Goal: Task Accomplishment & Management: Manage account settings

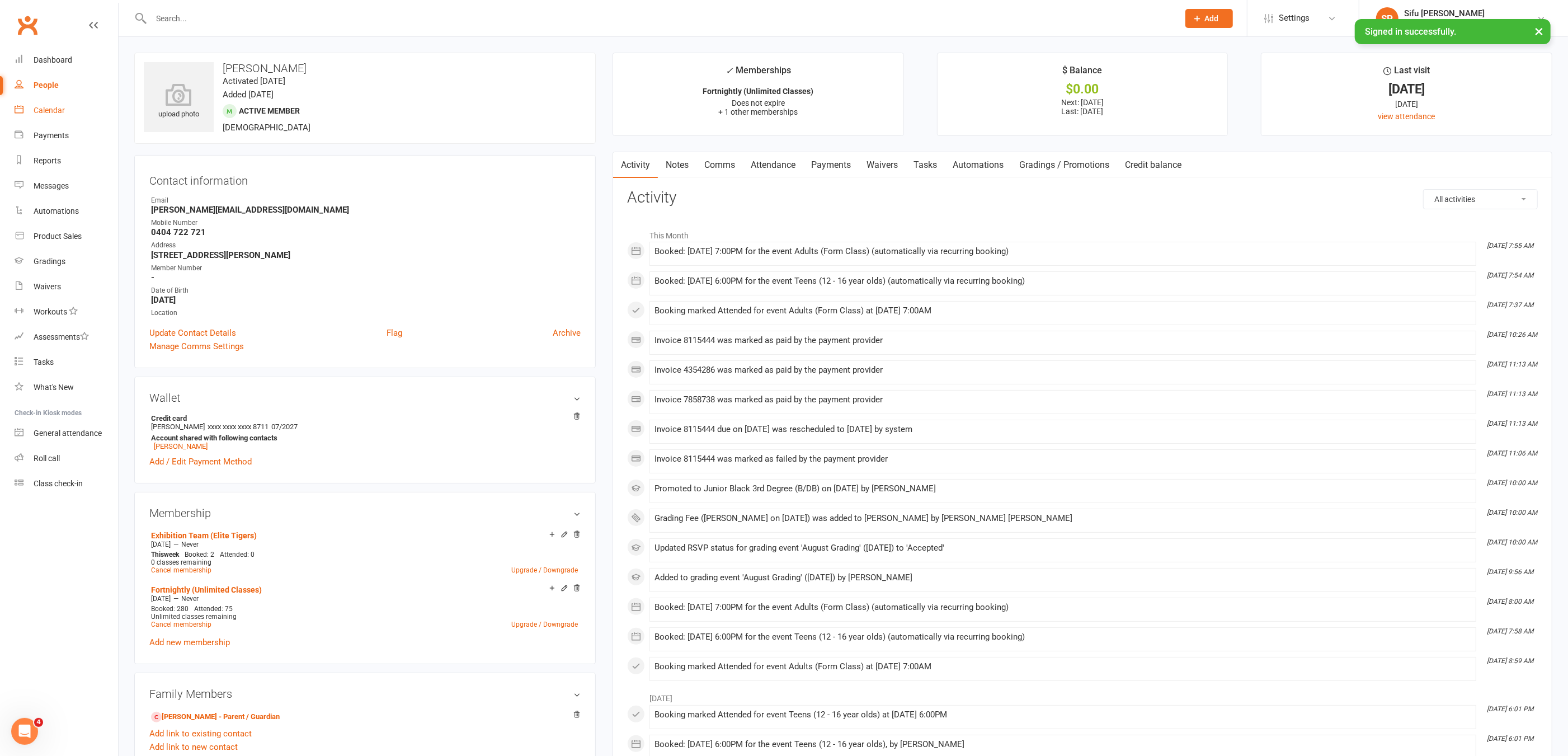
click at [46, 110] on div "Calendar" at bounding box center [49, 110] width 31 height 9
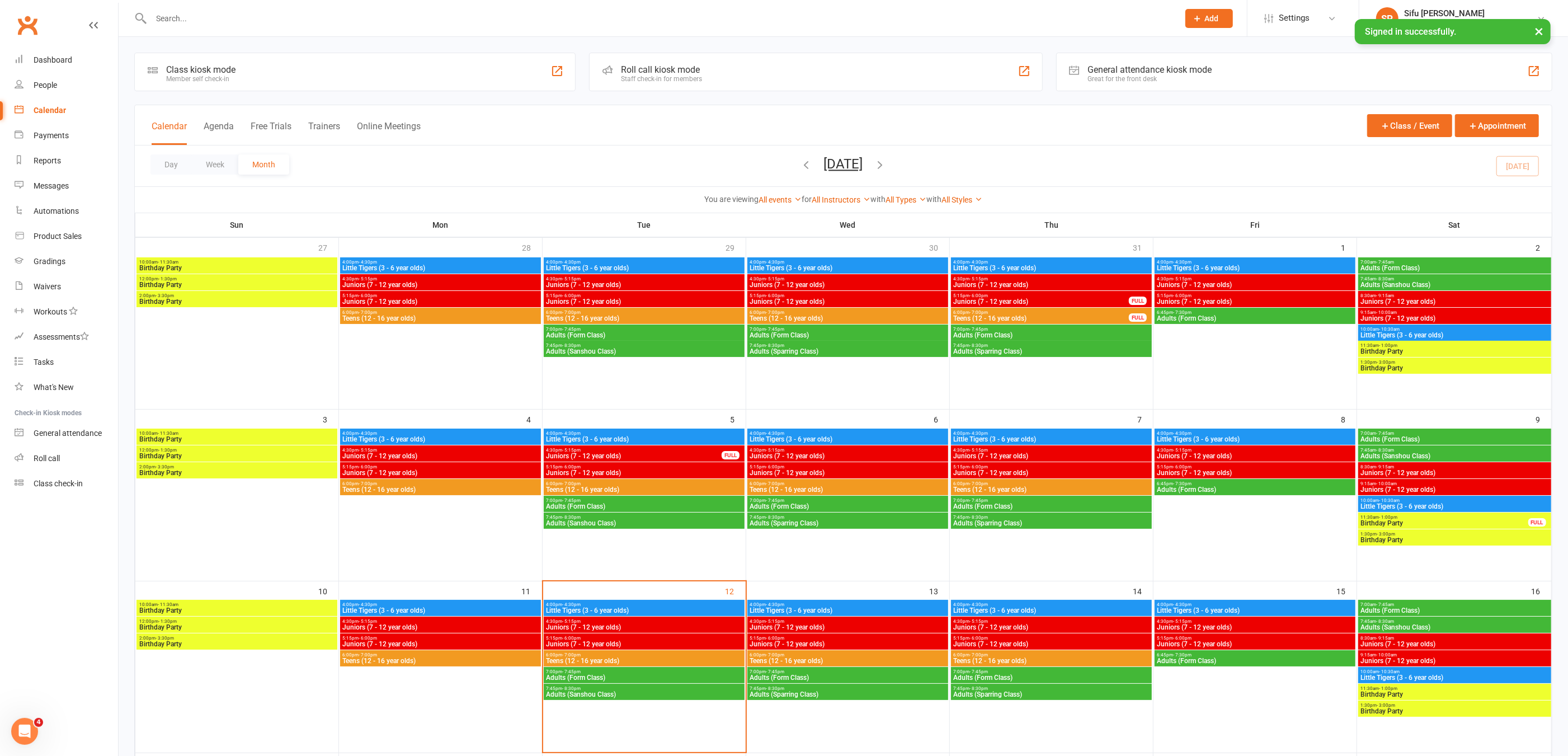
click at [887, 164] on icon "button" at bounding box center [880, 164] width 12 height 12
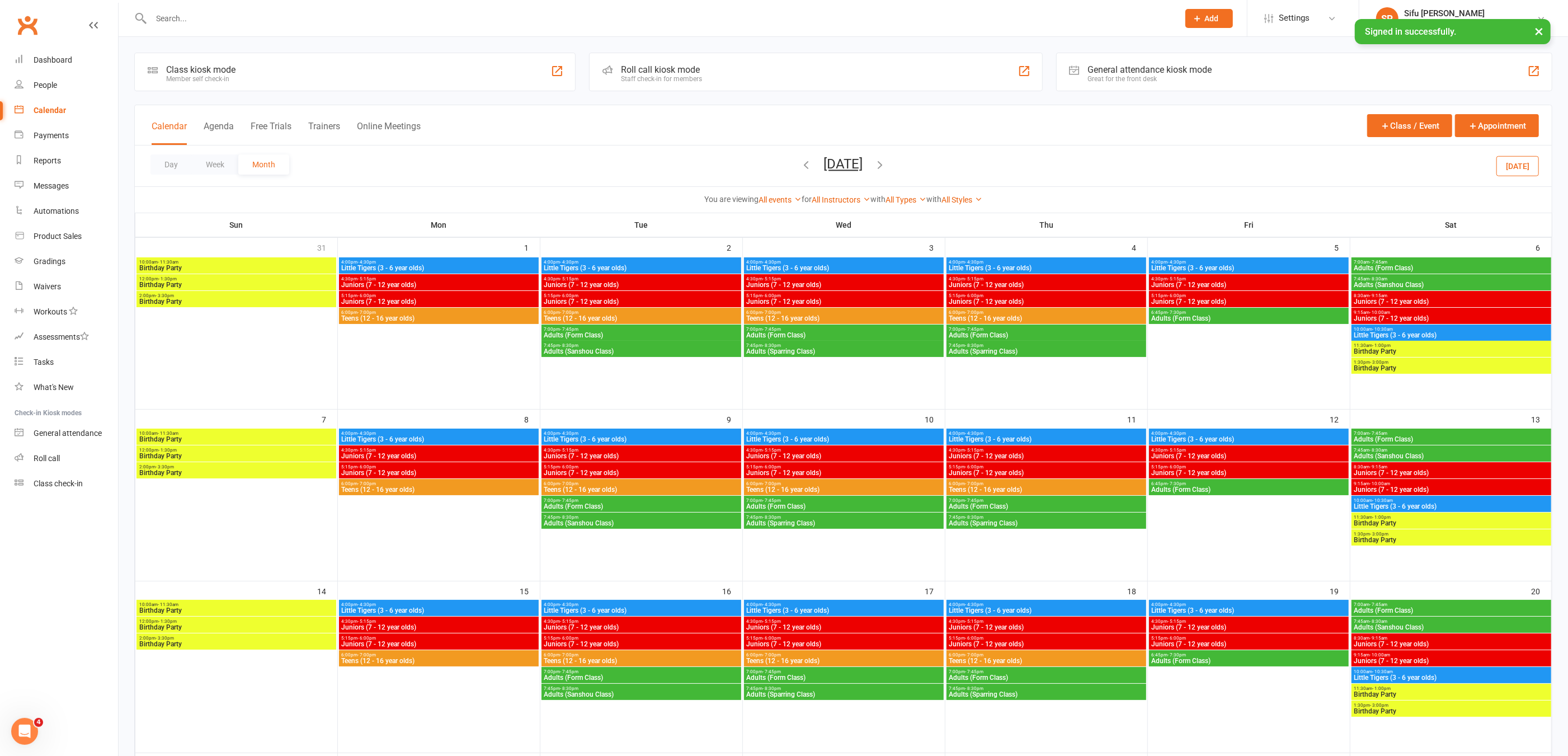
click at [800, 163] on icon "button" at bounding box center [807, 164] width 12 height 12
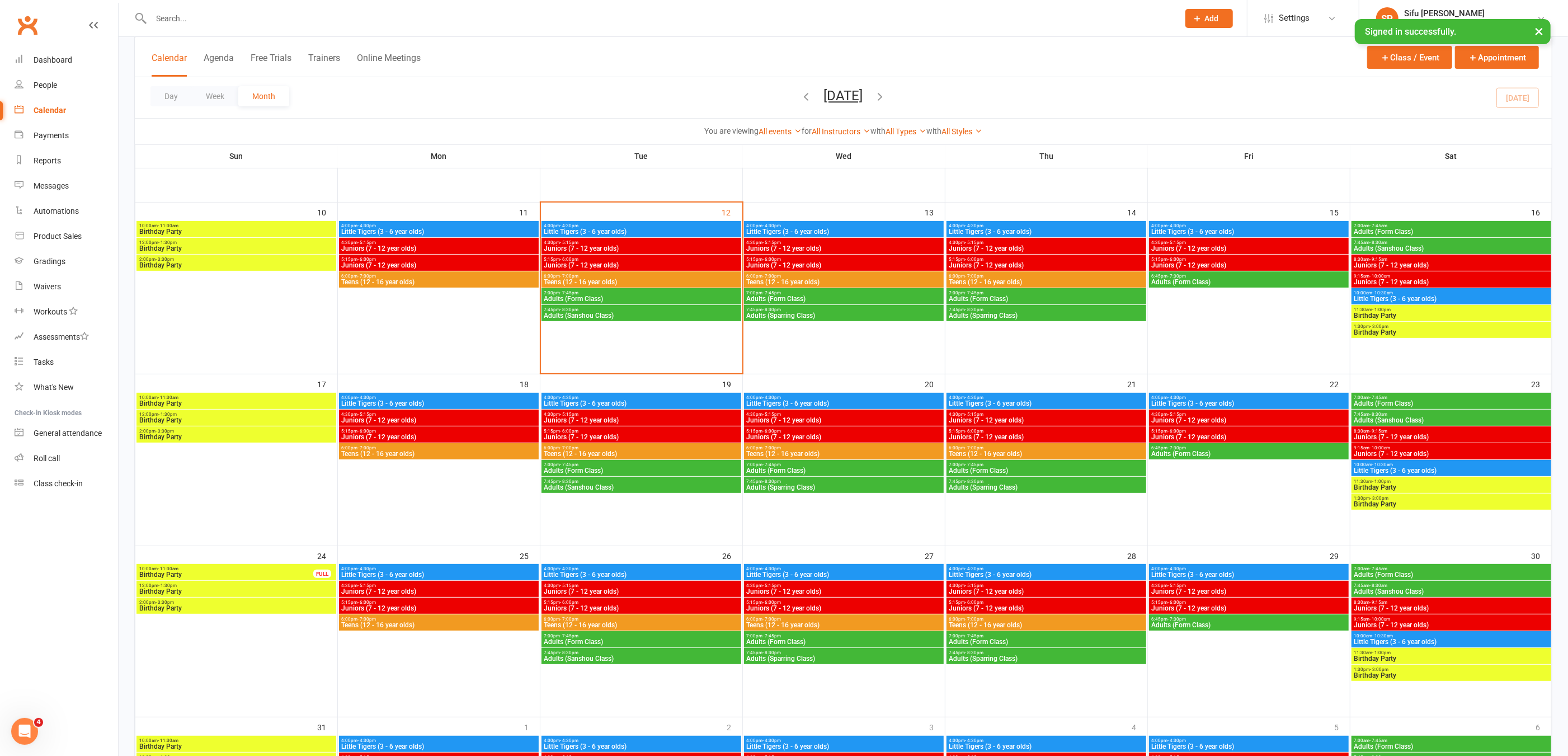
scroll to position [382, 0]
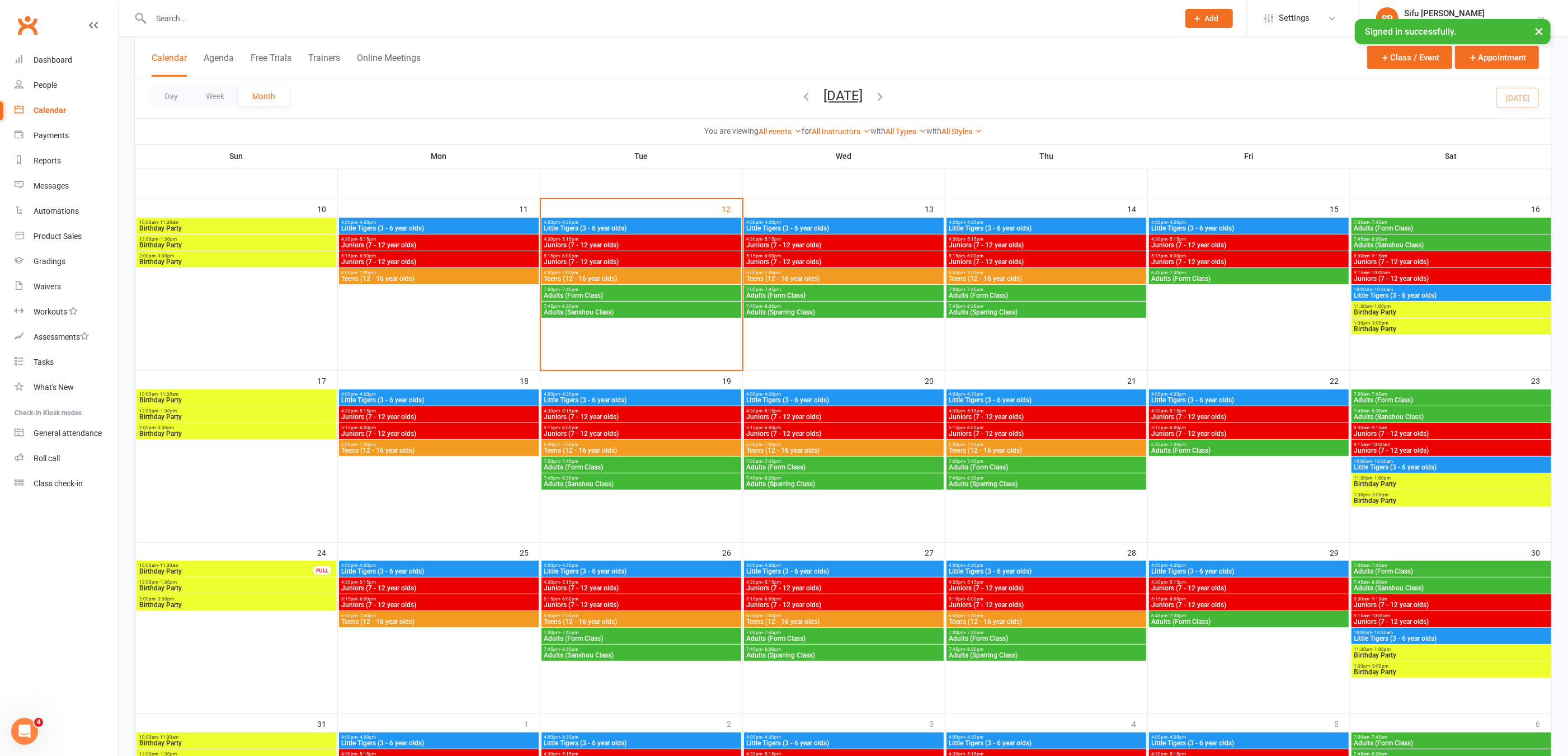
click at [228, 568] on span "Birthday Party" at bounding box center [226, 571] width 175 height 7
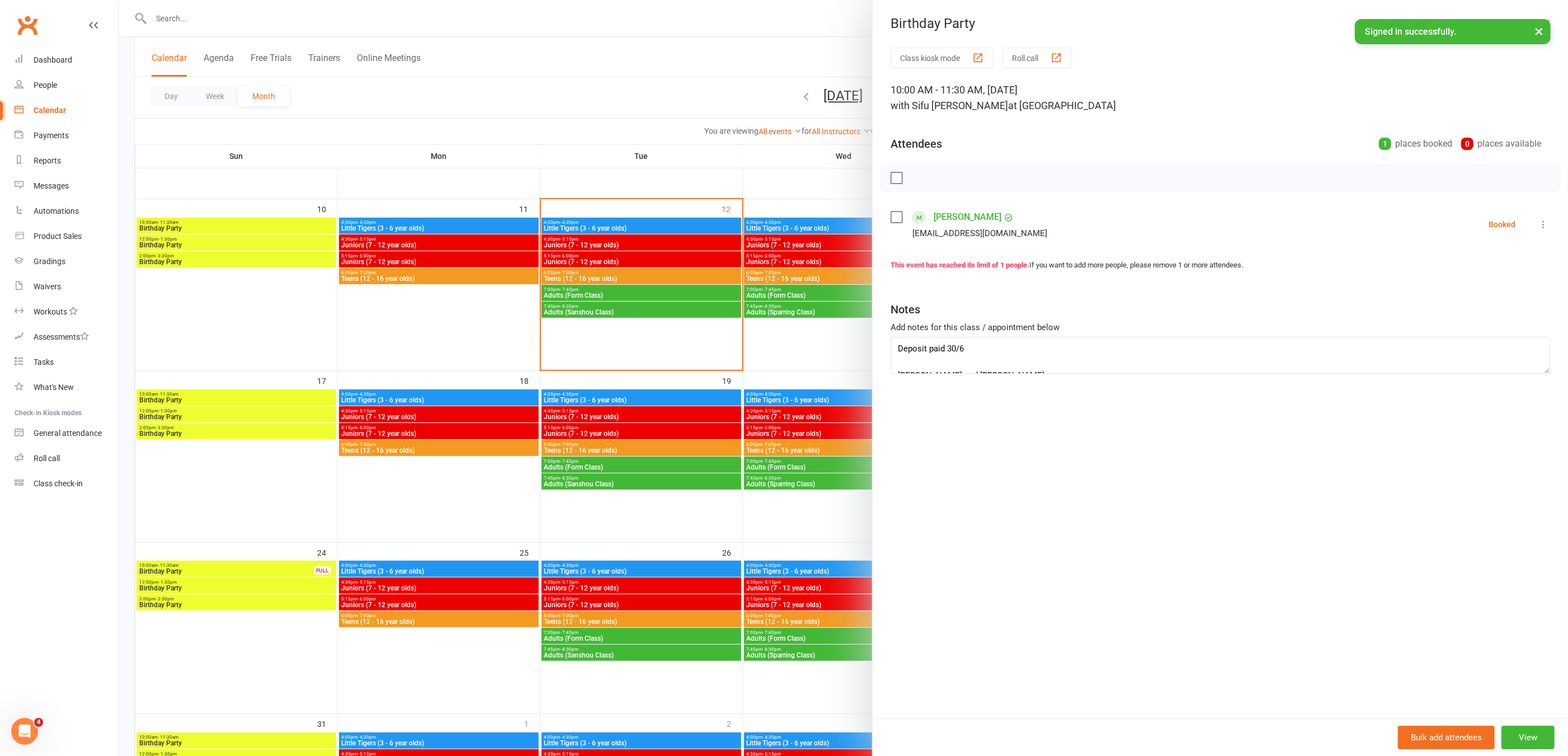
scroll to position [13, 0]
drag, startPoint x: 964, startPoint y: 366, endPoint x: 929, endPoint y: 365, distance: 35.0
click at [929, 365] on textarea "Deposit paid 30/6 [PERSON_NAME] and [PERSON_NAME]" at bounding box center [1220, 355] width 660 height 37
type textarea "Deposit paid 30/6 [PERSON_NAME] and [PERSON_NAME]"
click at [1113, 450] on div "Class kiosk mode Roll call 10:00 AM - 11:30 AM, [DATE] with Sifu [PERSON_NAME] …" at bounding box center [1220, 383] width 695 height 671
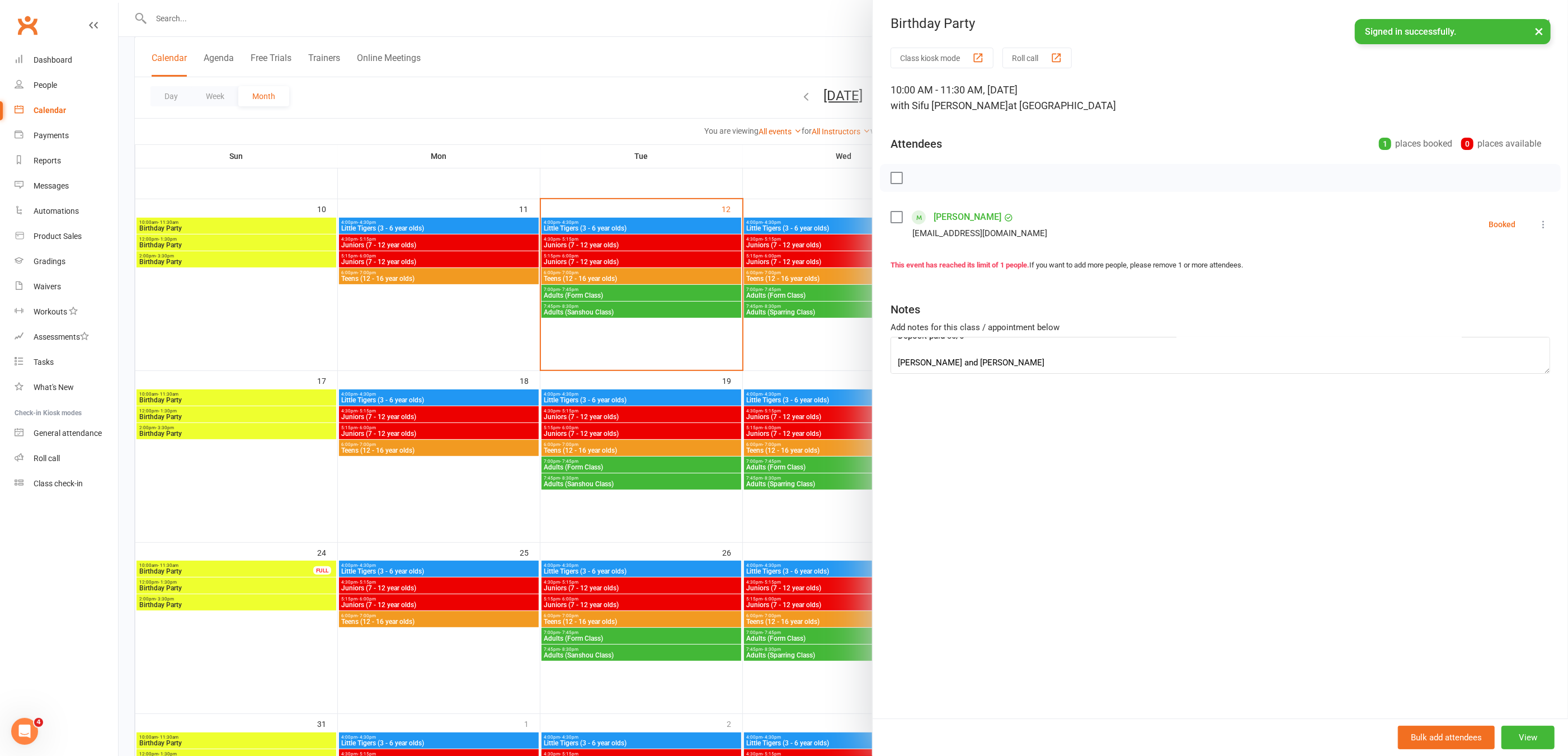
drag, startPoint x: 443, startPoint y: 488, endPoint x: 445, endPoint y: 480, distance: 8.2
click at [443, 488] on div at bounding box center [843, 378] width 1449 height 756
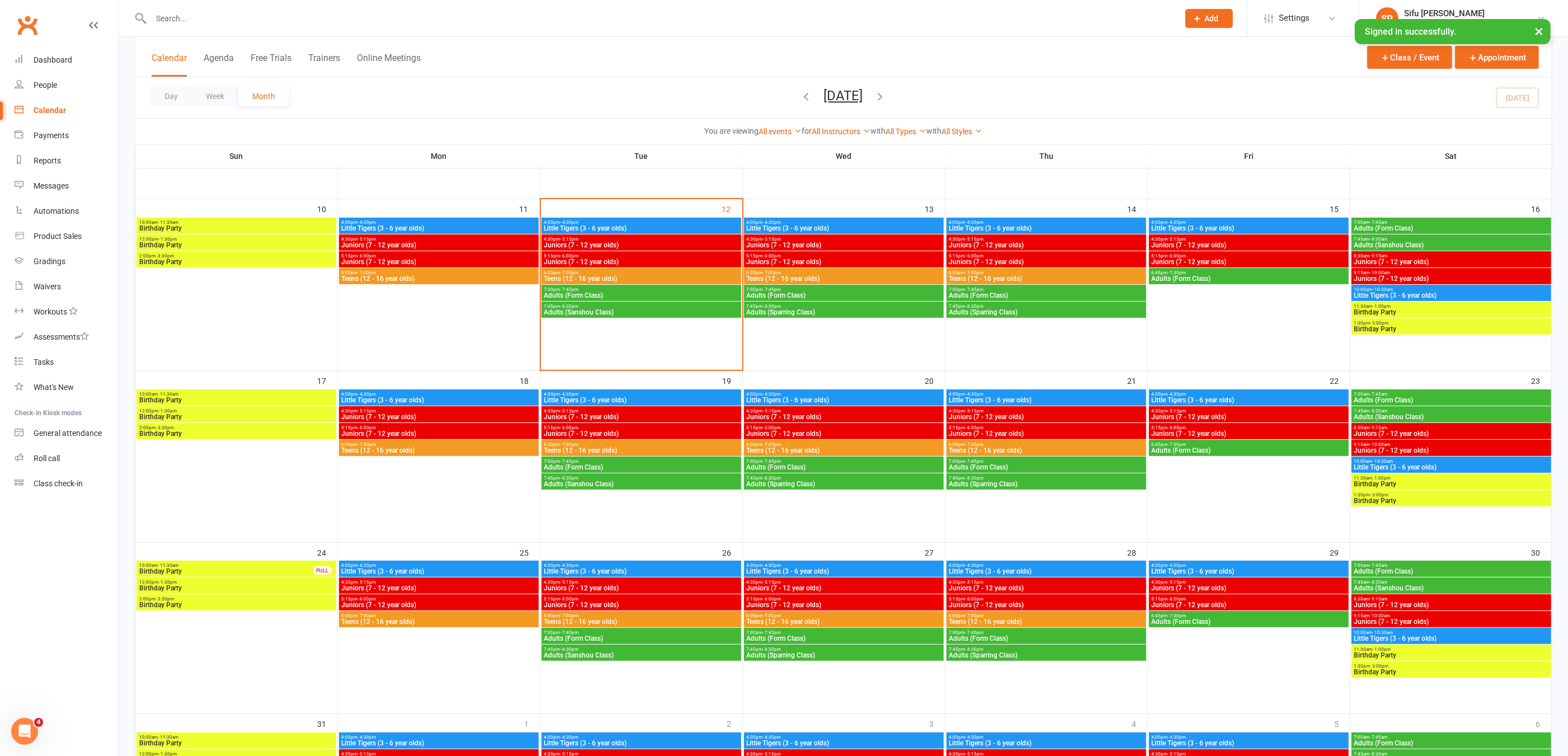
click at [187, 15] on input "text" at bounding box center [659, 18] width 1023 height 16
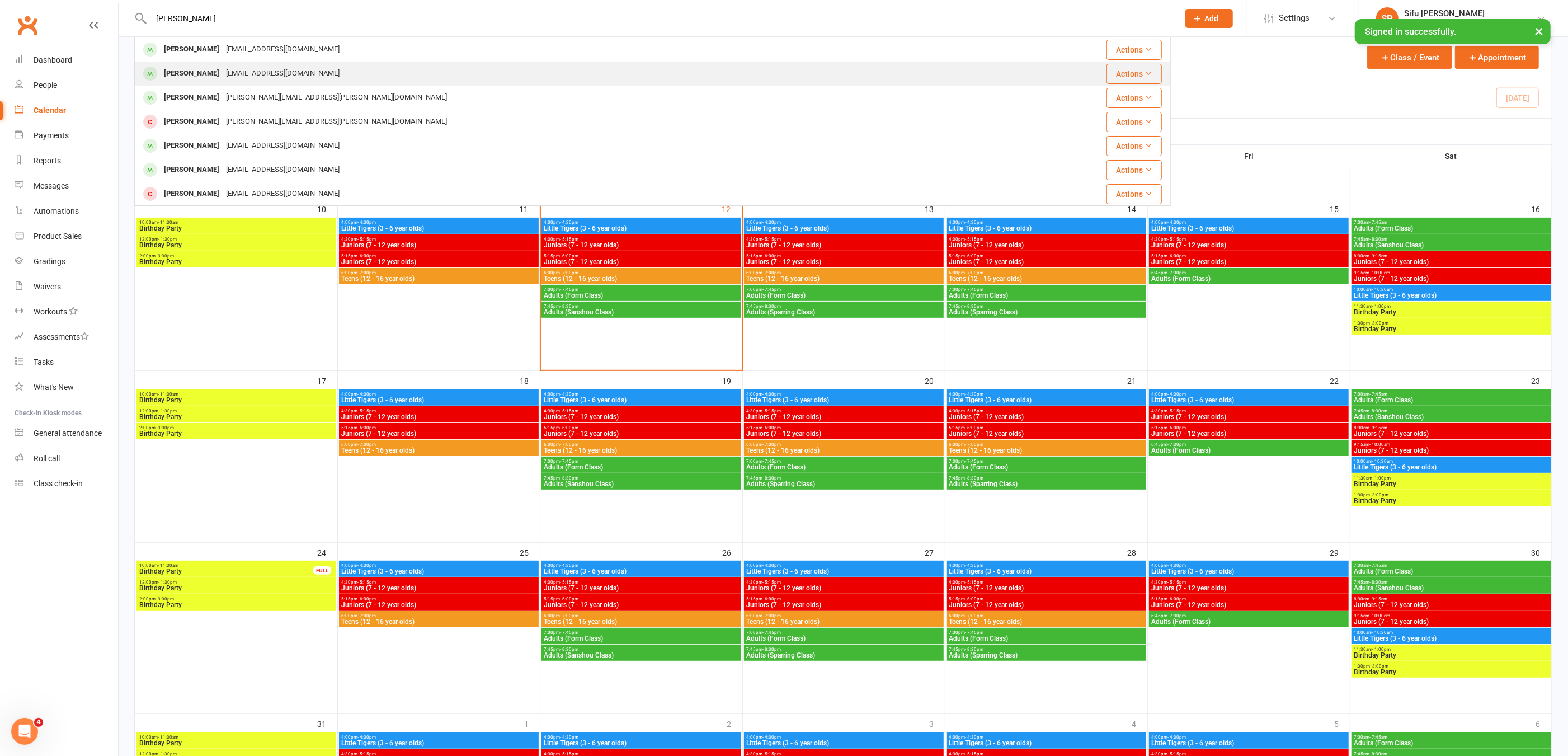
type input "[PERSON_NAME]"
click at [205, 74] on div "[PERSON_NAME]" at bounding box center [192, 74] width 62 height 16
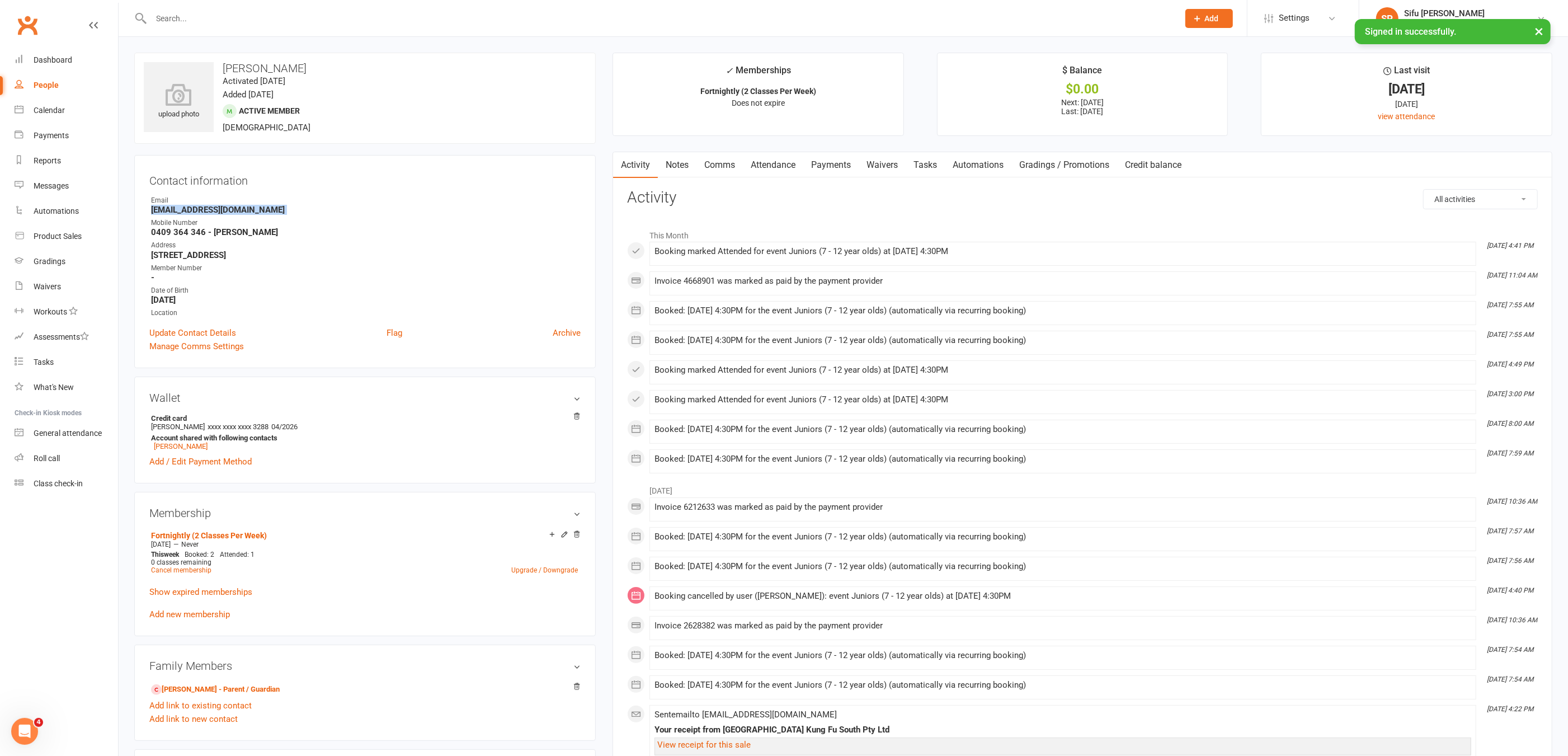
drag, startPoint x: 150, startPoint y: 211, endPoint x: 266, endPoint y: 217, distance: 116.2
click at [266, 217] on ul "Owner Email [EMAIL_ADDRESS][DOMAIN_NAME] Mobile Number [PHONE_NUMBER] - [PERSON…" at bounding box center [365, 257] width 432 height 123
copy render-form-field "[EMAIL_ADDRESS][DOMAIN_NAME]"
click at [835, 164] on link "Payments" at bounding box center [831, 165] width 55 height 26
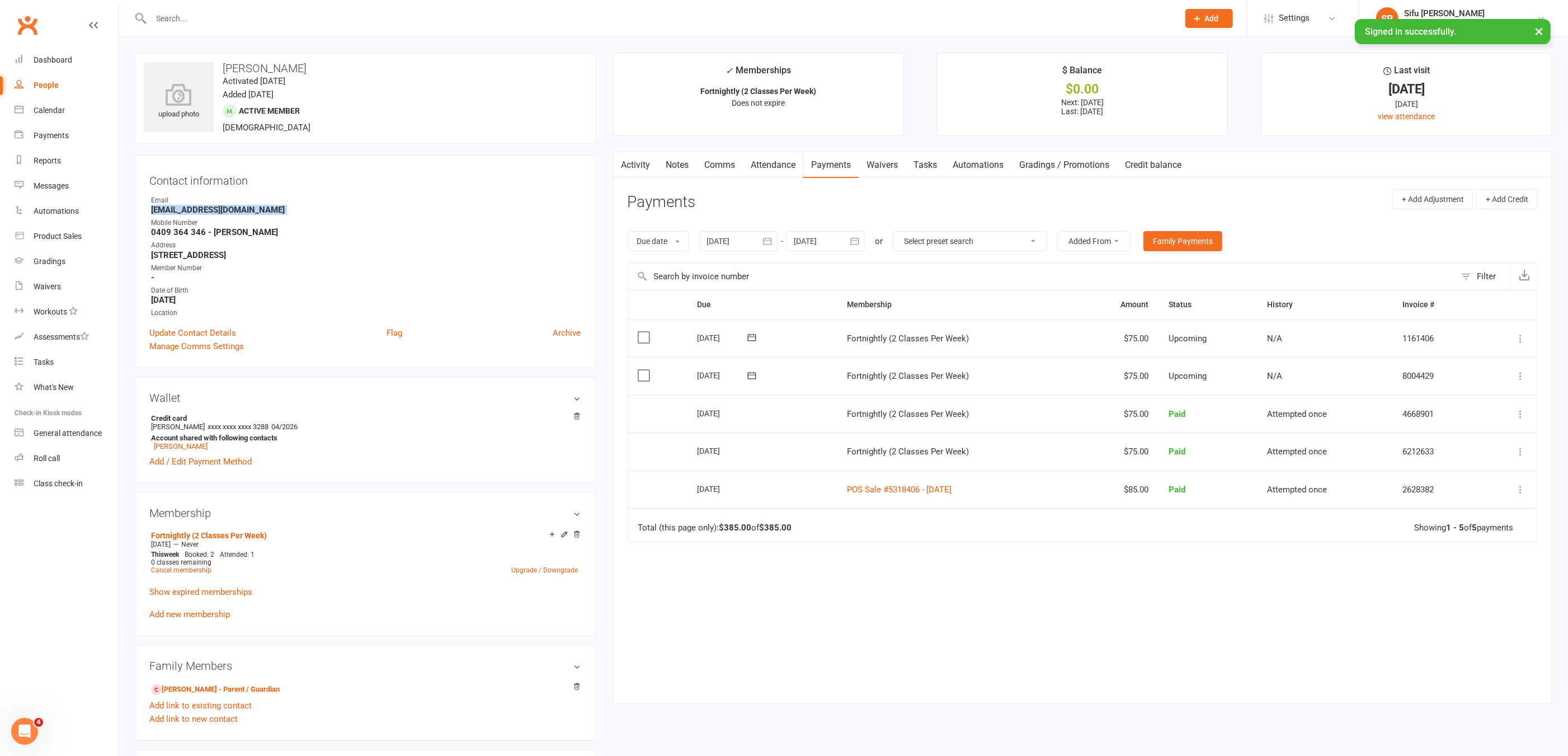
click at [770, 241] on icon "button" at bounding box center [768, 241] width 11 height 11
click at [711, 267] on button "button" at bounding box center [718, 268] width 24 height 20
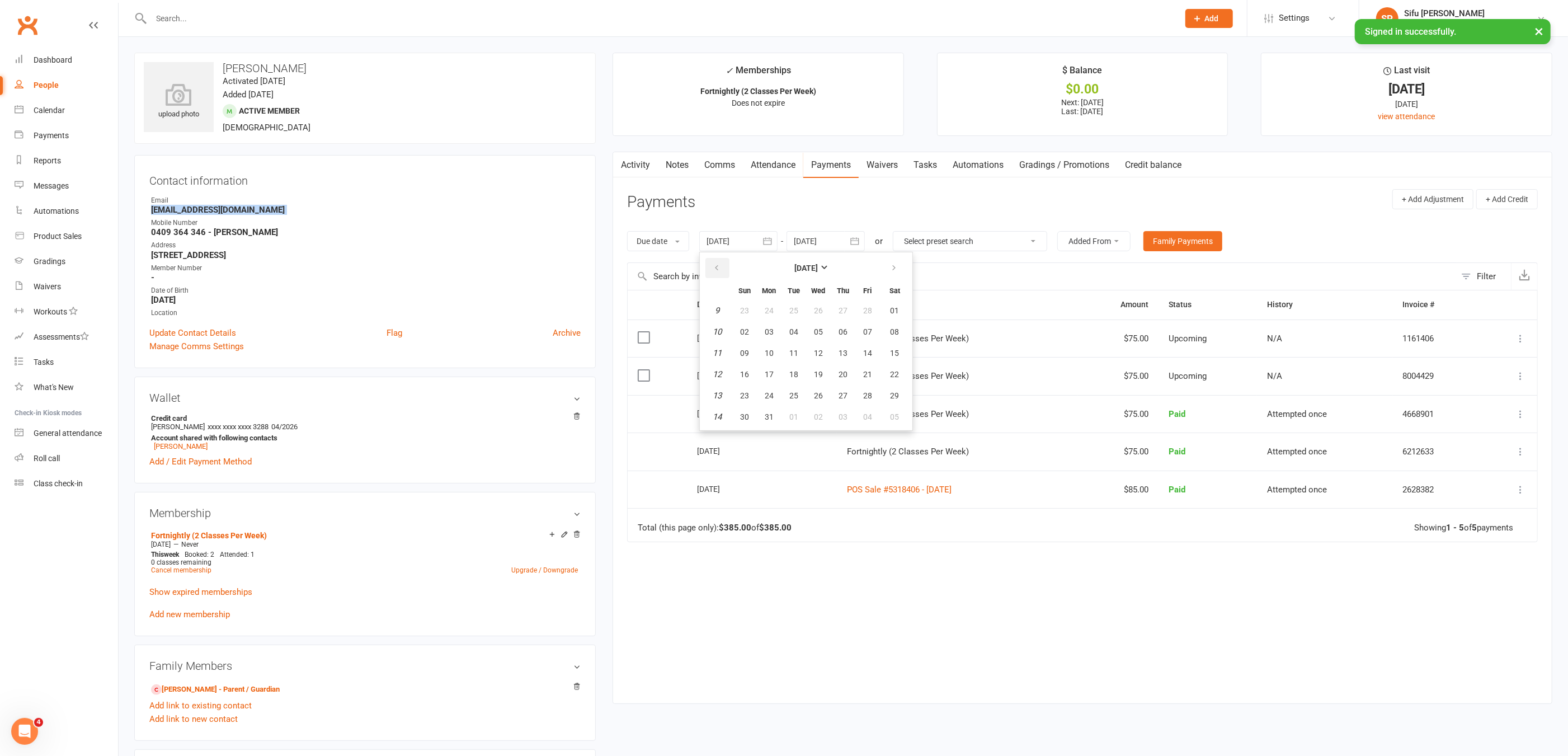
click at [711, 267] on button "button" at bounding box center [718, 268] width 24 height 20
click at [894, 306] on span "01" at bounding box center [895, 310] width 9 height 9
type input "[DATE]"
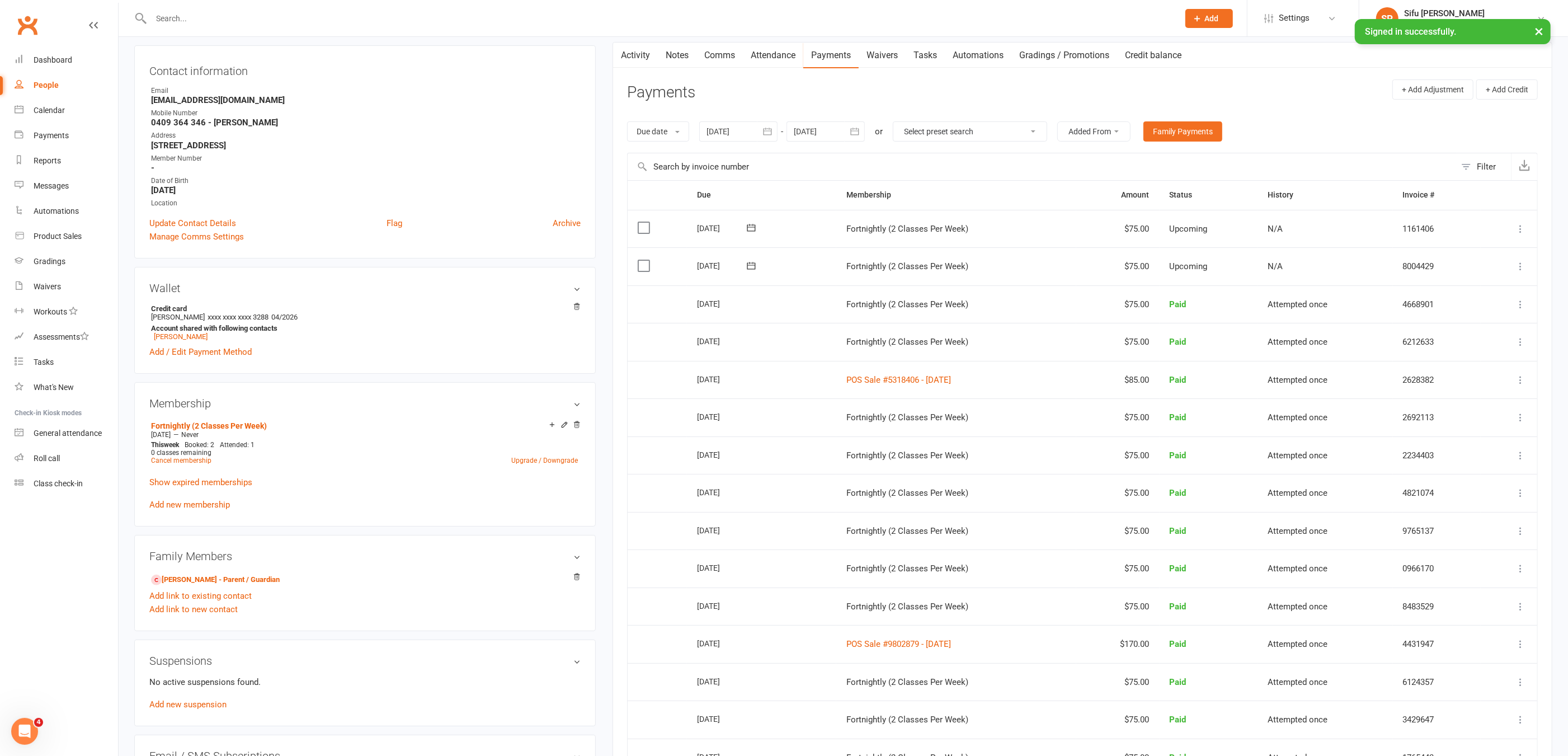
scroll to position [108, 0]
